Goal: Task Accomplishment & Management: Use online tool/utility

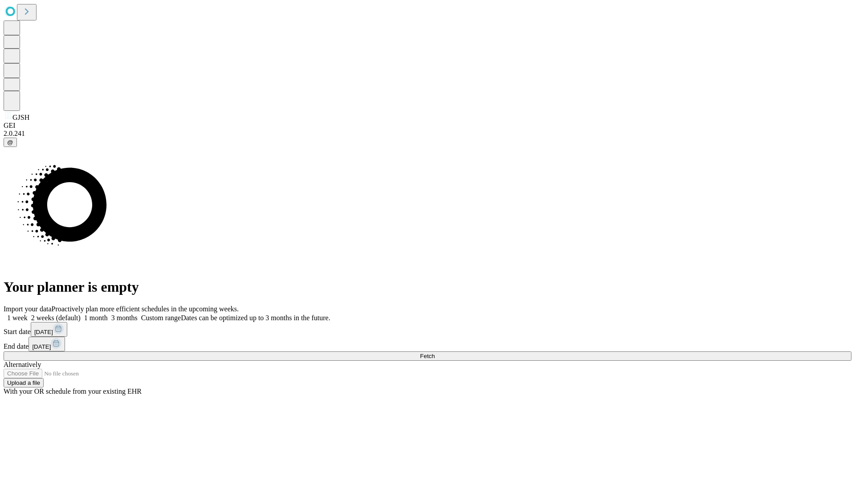
click at [434, 353] on span "Fetch" at bounding box center [427, 356] width 15 height 7
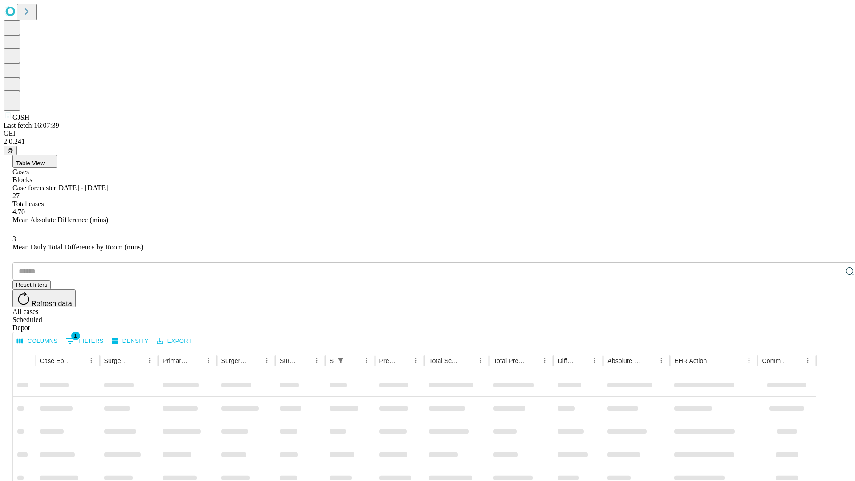
click at [831, 324] on div "Depot" at bounding box center [435, 328] width 847 height 8
